Goal: Transaction & Acquisition: Purchase product/service

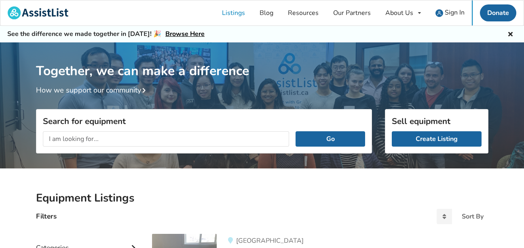
click at [142, 140] on input "text" at bounding box center [166, 138] width 247 height 15
type input "power wheelchair"
click at [296, 131] on button "Go" at bounding box center [330, 138] width 69 height 15
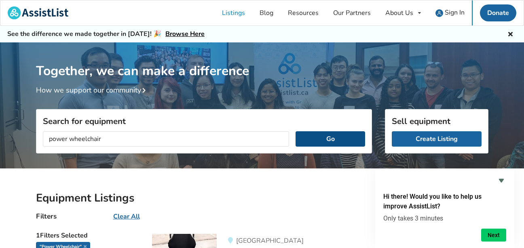
click at [338, 136] on button "Go" at bounding box center [330, 138] width 69 height 15
click at [333, 137] on button "Go" at bounding box center [330, 138] width 69 height 15
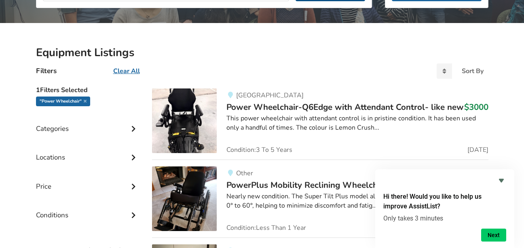
scroll to position [129, 0]
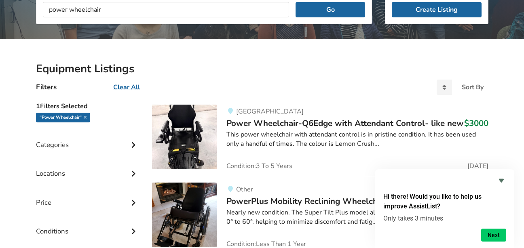
click at [133, 145] on icon at bounding box center [133, 144] width 8 height 7
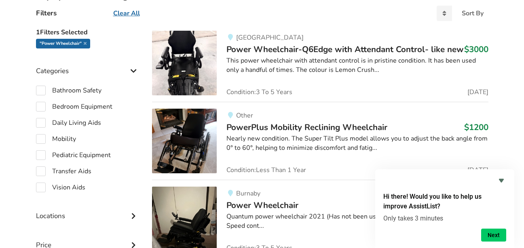
scroll to position [210, 0]
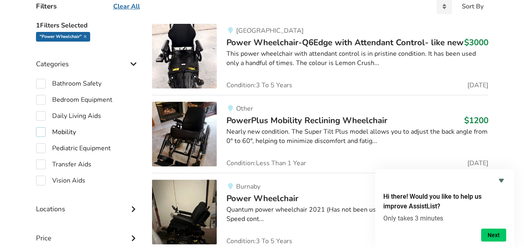
click at [42, 134] on label "Mobility" at bounding box center [56, 132] width 40 height 10
checkbox input "true"
click at [133, 209] on icon at bounding box center [133, 208] width 8 height 7
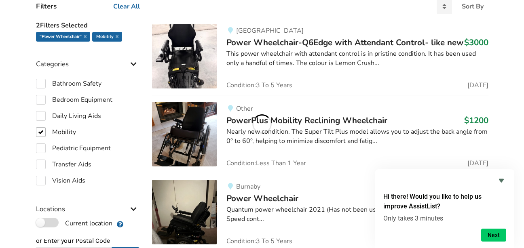
click at [40, 218] on label "Current location" at bounding box center [74, 223] width 76 height 11
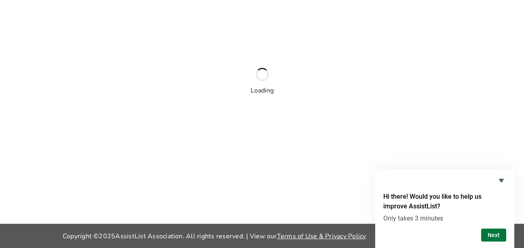
click at [496, 236] on button "Next" at bounding box center [493, 235] width 25 height 13
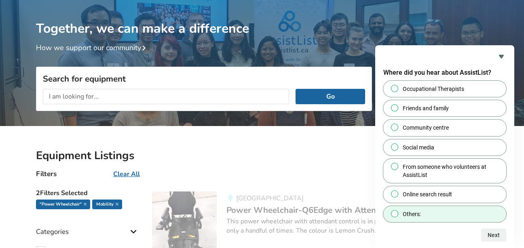
click at [395, 214] on input "Others:" at bounding box center [394, 213] width 5 height 5
radio input "true"
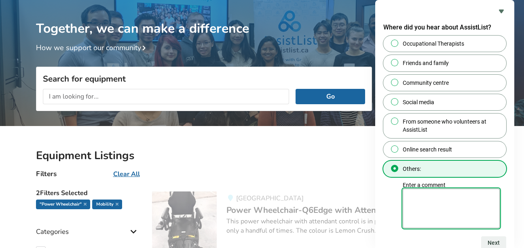
click at [415, 218] on textarea "Enter a comment" at bounding box center [451, 209] width 97 height 40
type textarea "sales center"
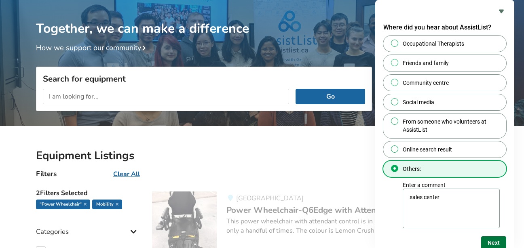
click at [490, 242] on button "Next" at bounding box center [493, 243] width 25 height 13
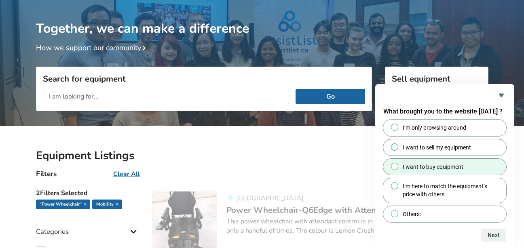
click at [395, 166] on input "I want to buy equipment" at bounding box center [394, 166] width 5 height 5
radio input "true"
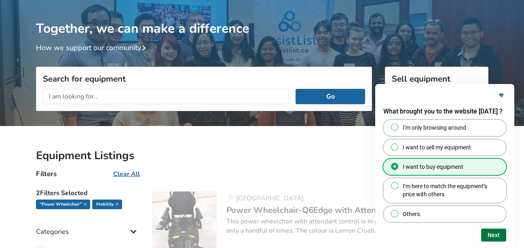
click at [495, 237] on button "Next" at bounding box center [493, 235] width 25 height 13
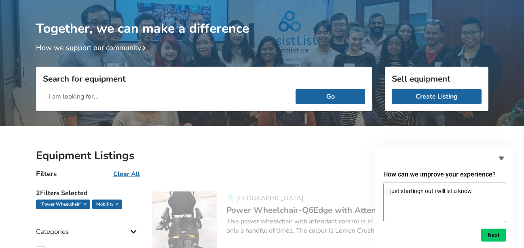
click at [425, 191] on textarea "just startingh out i will let u know" at bounding box center [444, 203] width 123 height 40
type textarea "just starting out i will let u know"
click at [493, 232] on button "Next" at bounding box center [493, 235] width 25 height 13
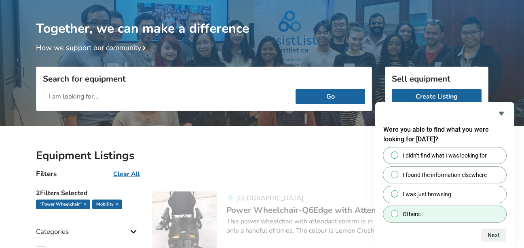
click at [395, 215] on input "Others:" at bounding box center [394, 213] width 5 height 5
radio input "true"
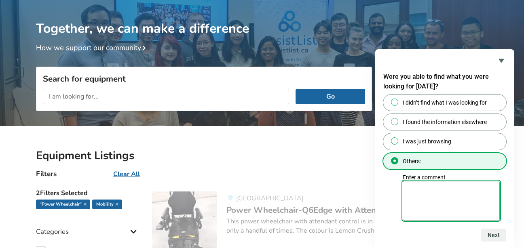
click at [425, 197] on textarea "Enter a comment" at bounding box center [451, 201] width 97 height 40
type textarea "just starting [DATE]"
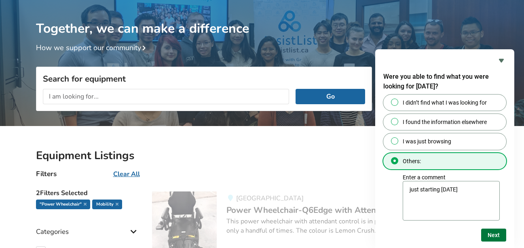
click at [490, 233] on button "Next" at bounding box center [493, 235] width 25 height 13
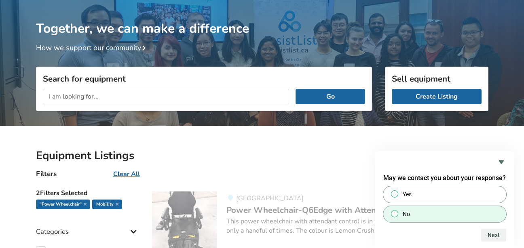
click at [397, 213] on input "No" at bounding box center [394, 213] width 5 height 5
radio input "true"
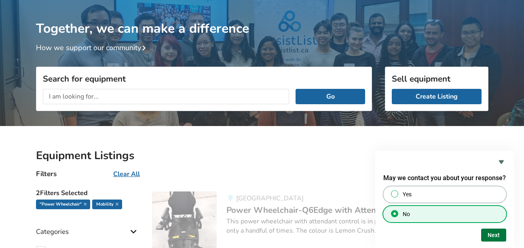
click at [491, 235] on button "Next" at bounding box center [493, 235] width 25 height 13
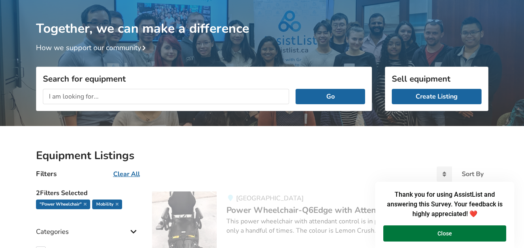
click at [457, 235] on button "Close" at bounding box center [444, 234] width 123 height 16
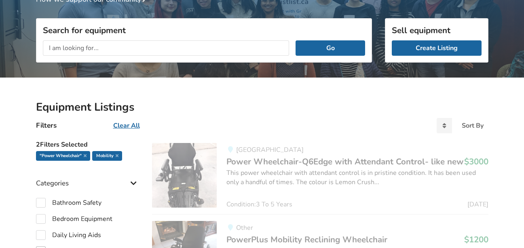
scroll to position [107, 0]
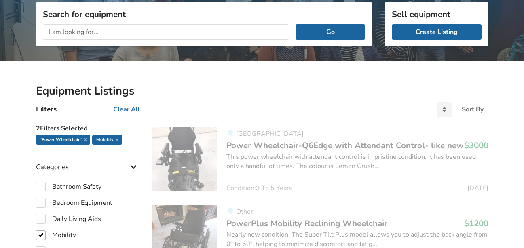
click at [135, 165] on icon at bounding box center [133, 166] width 8 height 7
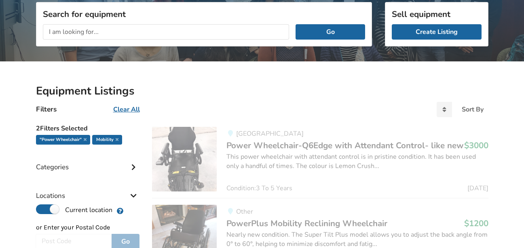
click at [260, 150] on span "Power Wheelchair-Q6Edge with Attendant Control- like new" at bounding box center [344, 145] width 237 height 11
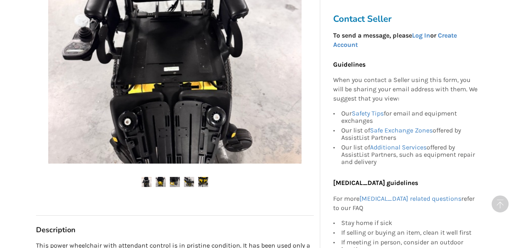
scroll to position [307, 0]
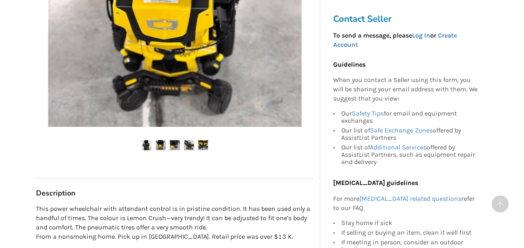
click at [190, 142] on img at bounding box center [189, 145] width 10 height 10
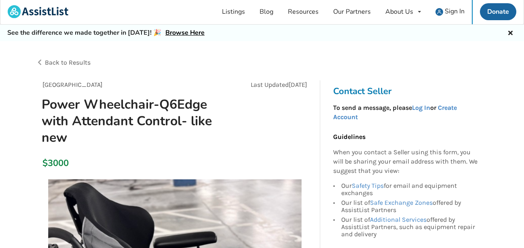
scroll to position [0, 0]
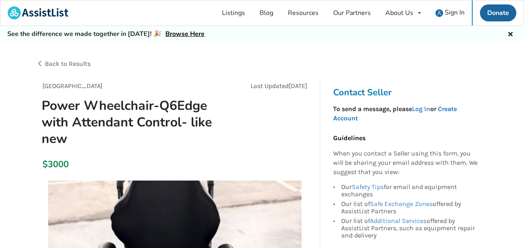
click at [455, 108] on link "Create Account" at bounding box center [395, 113] width 124 height 17
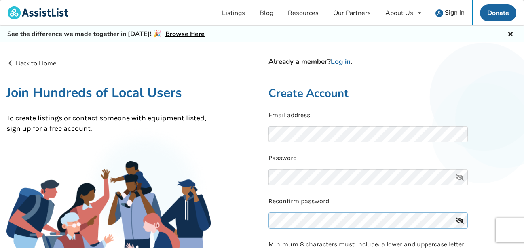
click at [319, 220] on div "Reconfirm password" at bounding box center [393, 215] width 249 height 37
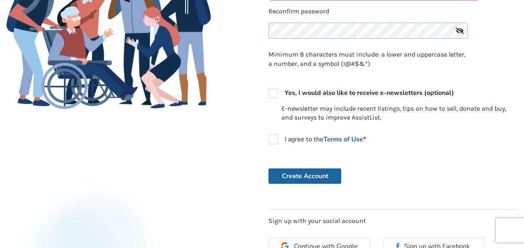
scroll to position [210, 0]
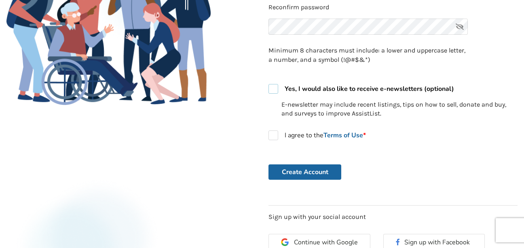
click at [271, 89] on label "Yes, I would also like to receive e-newsletters (optional)" at bounding box center [362, 89] width 186 height 10
checkbox input "true"
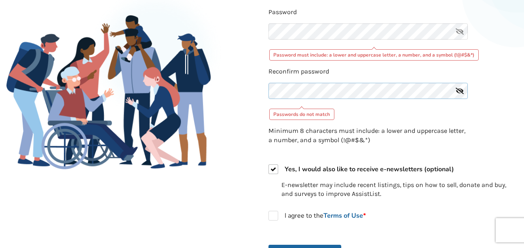
scroll to position [146, 0]
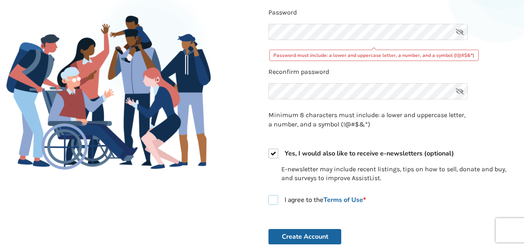
click at [273, 200] on label "I agree to the Terms of Use *" at bounding box center [317, 200] width 97 height 10
checkbox input "true"
click at [302, 234] on button "Create Account" at bounding box center [305, 236] width 73 height 15
click at [459, 31] on icon at bounding box center [460, 32] width 16 height 16
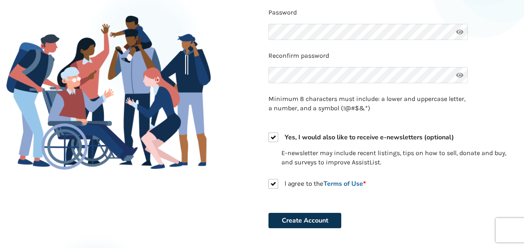
click at [318, 223] on button "Create Account" at bounding box center [305, 220] width 73 height 15
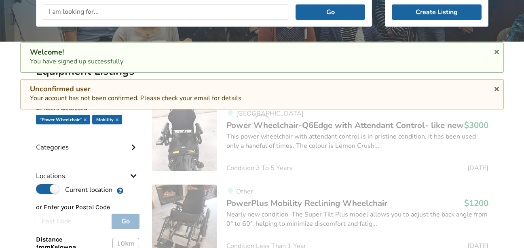
scroll to position [107, 0]
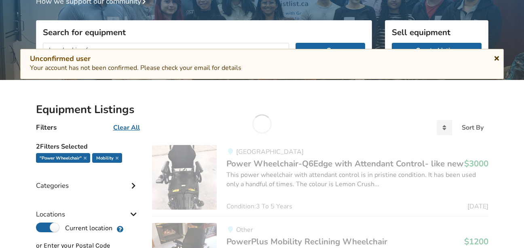
click at [495, 55] on icon at bounding box center [497, 57] width 8 height 6
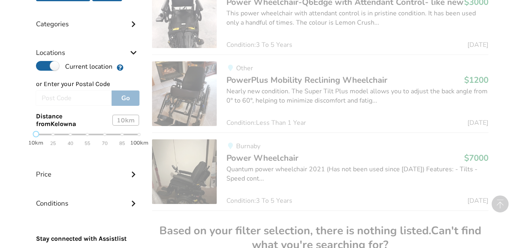
scroll to position [253, 0]
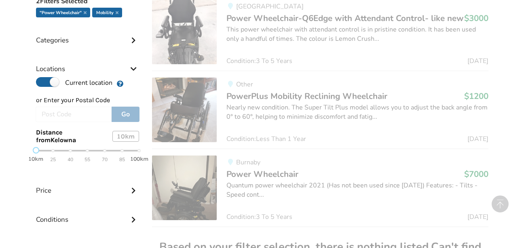
click at [88, 109] on div at bounding box center [74, 114] width 76 height 15
click at [54, 108] on div at bounding box center [74, 114] width 76 height 15
click at [139, 153] on div "10km 25 40 55 70 85 100km" at bounding box center [88, 155] width 104 height 14
click at [63, 114] on div at bounding box center [74, 114] width 76 height 15
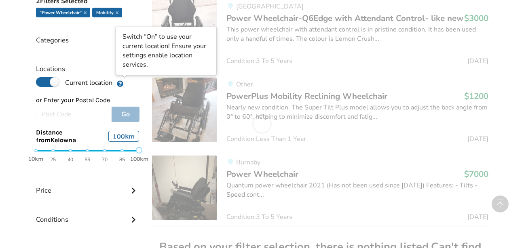
click at [120, 83] on icon at bounding box center [120, 82] width 8 height 6
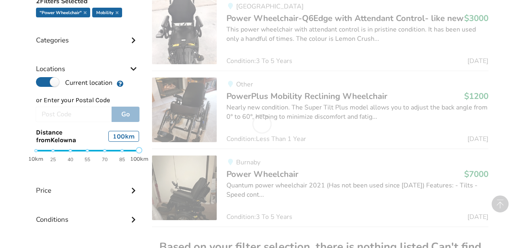
click at [120, 83] on icon at bounding box center [120, 82] width 8 height 6
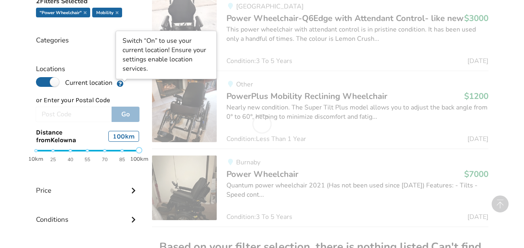
drag, startPoint x: 120, startPoint y: 83, endPoint x: 49, endPoint y: 80, distance: 70.4
click at [49, 80] on div "Current location" at bounding box center [88, 82] width 104 height 11
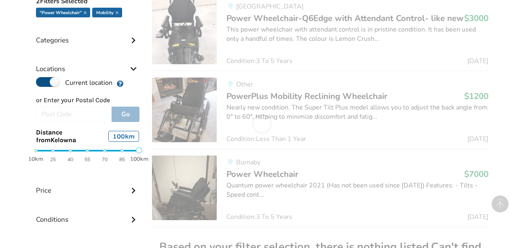
click at [49, 80] on label "Current location" at bounding box center [74, 82] width 76 height 11
radio input "false"
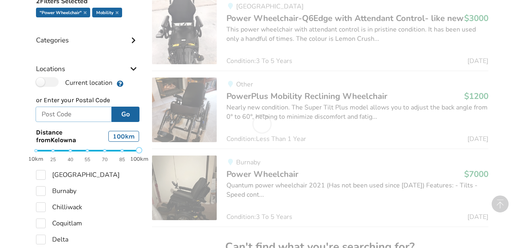
click at [71, 112] on input "text" at bounding box center [74, 114] width 76 height 15
type input "v1w4r4"
click at [127, 111] on button "Go" at bounding box center [126, 114] width 28 height 15
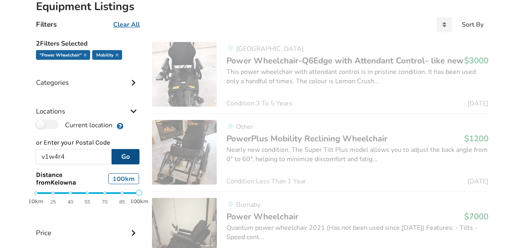
scroll to position [204, 0]
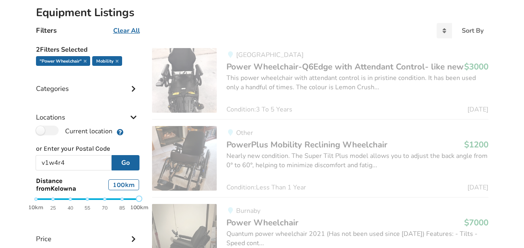
click at [135, 237] on icon at bounding box center [133, 238] width 8 height 7
click at [273, 65] on span "Power Wheelchair-Q6Edge with Attendant Control- like new" at bounding box center [344, 66] width 237 height 11
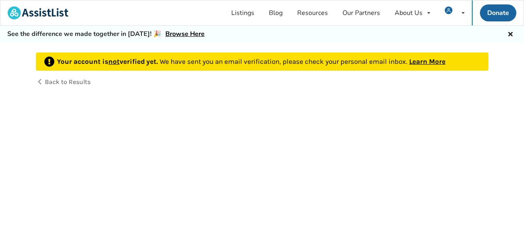
click at [510, 33] on icon at bounding box center [511, 33] width 8 height 6
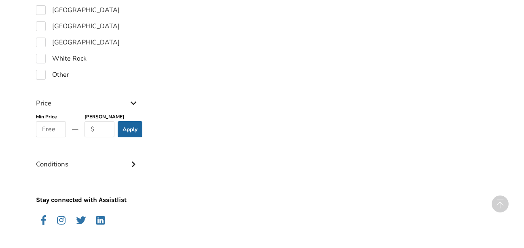
scroll to position [635, 0]
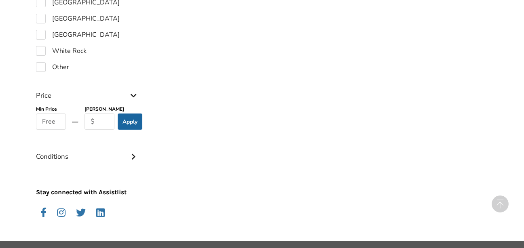
click at [132, 156] on icon at bounding box center [133, 155] width 8 height 7
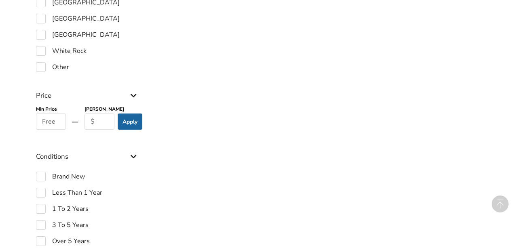
click at [132, 156] on icon at bounding box center [133, 155] width 8 height 7
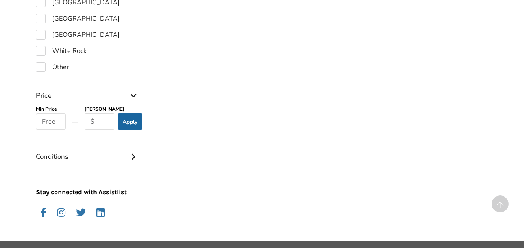
click at [132, 156] on icon at bounding box center [133, 155] width 8 height 7
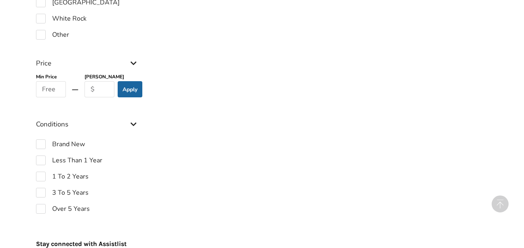
scroll to position [683, 0]
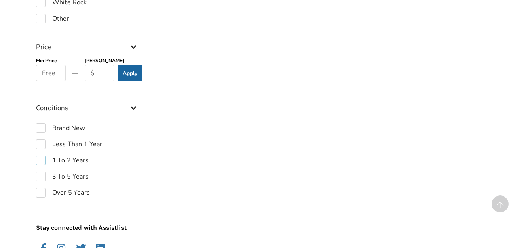
click at [41, 159] on label "1 To 2 Years" at bounding box center [62, 161] width 53 height 10
checkbox input "true"
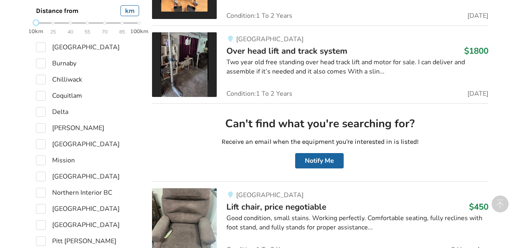
scroll to position [340, 0]
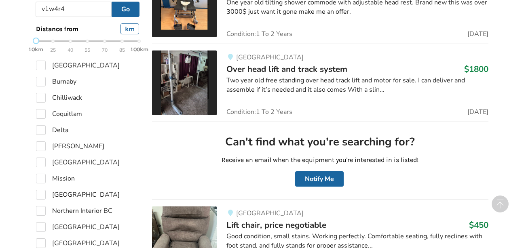
click at [139, 39] on div "10km 25 40 55 70 85 100km" at bounding box center [88, 45] width 116 height 14
click at [136, 41] on div "10km 25 40 55 70 85 100km" at bounding box center [88, 45] width 104 height 14
click at [41, 66] on label "[GEOGRAPHIC_DATA]" at bounding box center [78, 66] width 84 height 10
checkbox input "true"
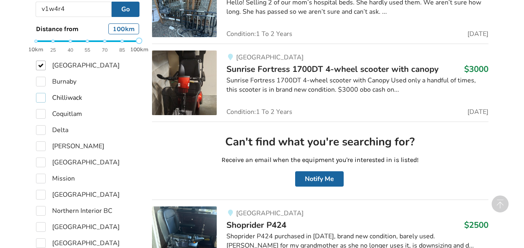
click at [42, 95] on label "Chilliwack" at bounding box center [59, 98] width 46 height 10
checkbox input "true"
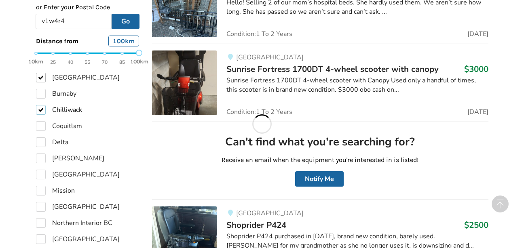
scroll to position [352, 0]
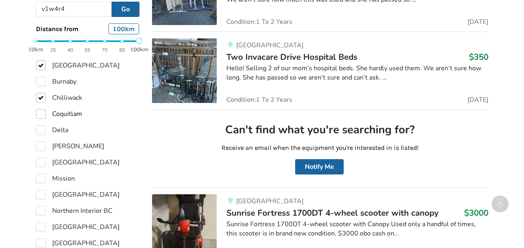
click at [39, 112] on label "Coquitlam" at bounding box center [59, 114] width 46 height 10
checkbox input "true"
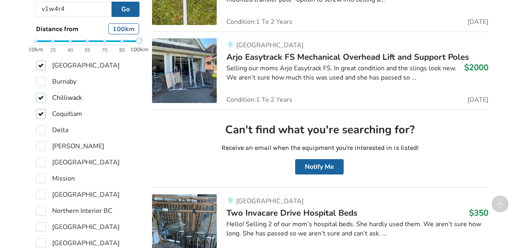
click at [41, 94] on label "Chilliwack" at bounding box center [59, 98] width 46 height 10
checkbox input "false"
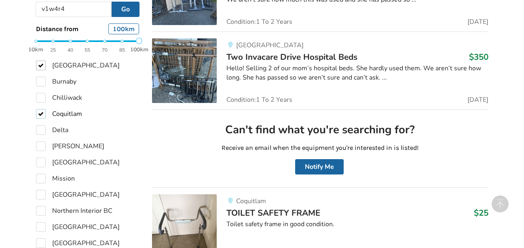
click at [41, 115] on label "Coquitlam" at bounding box center [59, 114] width 46 height 10
checkbox input "false"
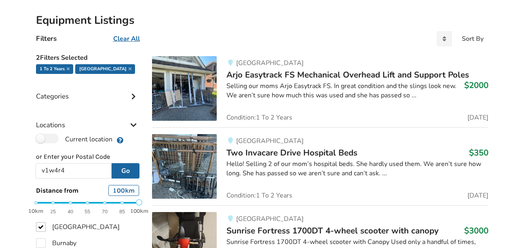
scroll to position [162, 0]
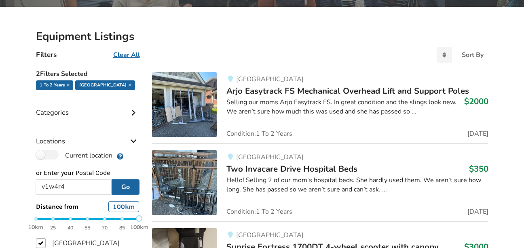
click at [134, 117] on div "Categories" at bounding box center [88, 106] width 104 height 29
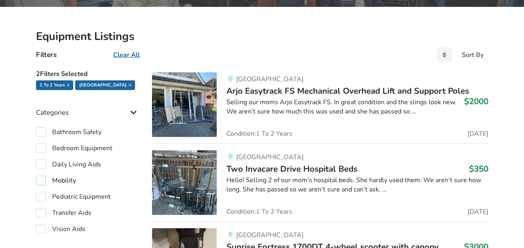
click at [42, 181] on label "Mobility" at bounding box center [56, 181] width 40 height 10
checkbox input "true"
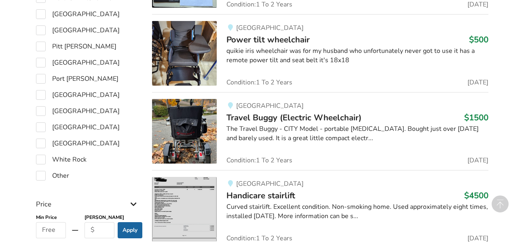
scroll to position [665, 0]
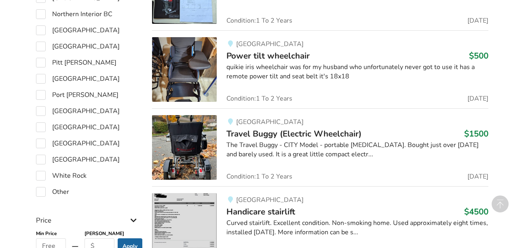
click at [255, 138] on span "Travel Buggy (Electric Wheelchair)" at bounding box center [293, 133] width 135 height 11
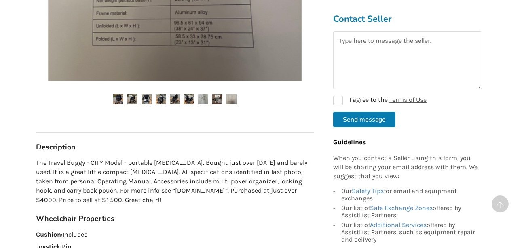
scroll to position [329, 0]
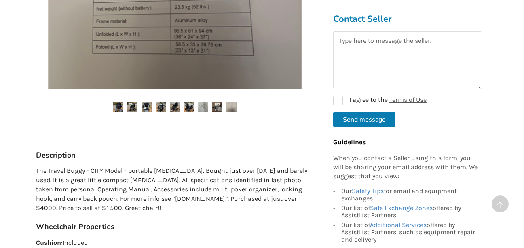
click at [231, 106] on img at bounding box center [231, 107] width 10 height 10
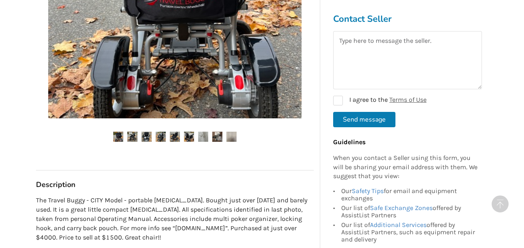
scroll to position [296, 0]
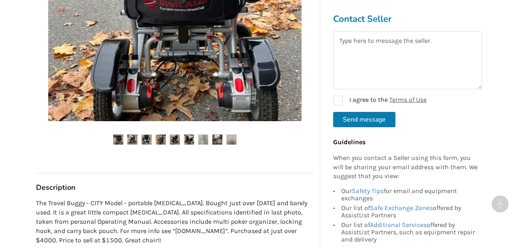
click at [234, 140] on img at bounding box center [231, 140] width 10 height 10
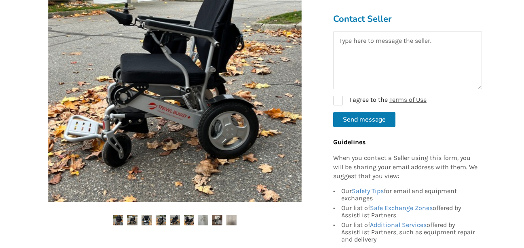
scroll to position [199, 0]
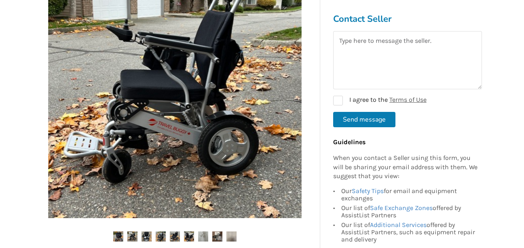
click at [233, 240] on img at bounding box center [231, 237] width 10 height 10
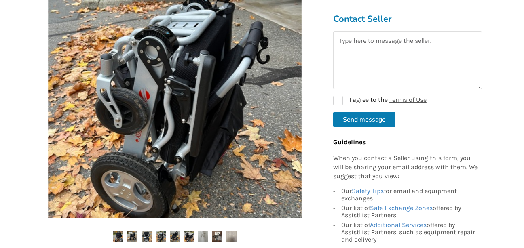
click at [233, 240] on img at bounding box center [231, 237] width 10 height 10
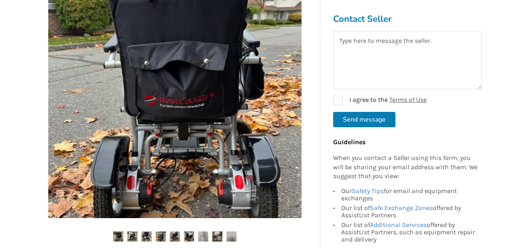
click at [233, 240] on img at bounding box center [231, 237] width 10 height 10
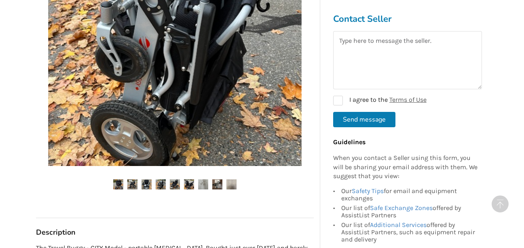
scroll to position [264, 0]
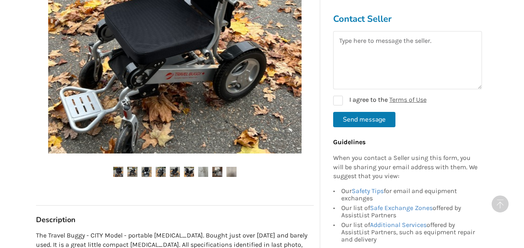
click at [236, 175] on img at bounding box center [231, 172] width 10 height 10
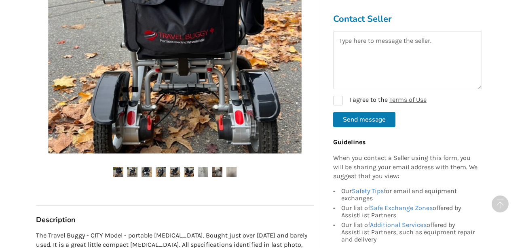
click at [236, 175] on img at bounding box center [231, 172] width 10 height 10
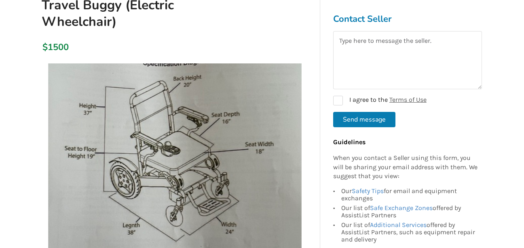
scroll to position [108, 0]
